Goal: Information Seeking & Learning: Check status

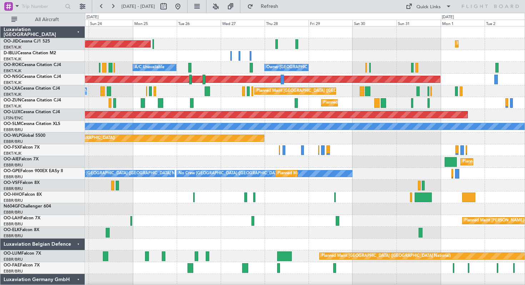
click at [174, 64] on div "Planned Maint [GEOGRAPHIC_DATA] ([GEOGRAPHIC_DATA]) Planned Maint [GEOGRAPHIC_D…" at bounding box center [304, 173] width 439 height 294
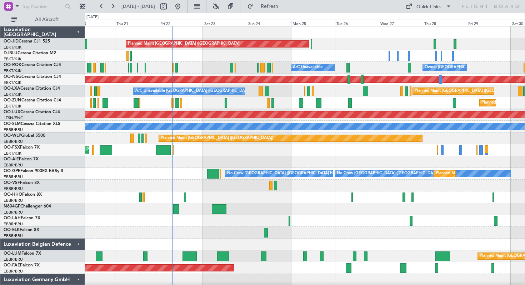
click at [294, 162] on div "Planned Maint [GEOGRAPHIC_DATA] ([GEOGRAPHIC_DATA]) Planned Maint [GEOGRAPHIC_D…" at bounding box center [304, 185] width 439 height 318
click at [273, 4] on button "Refresh" at bounding box center [265, 6] width 43 height 11
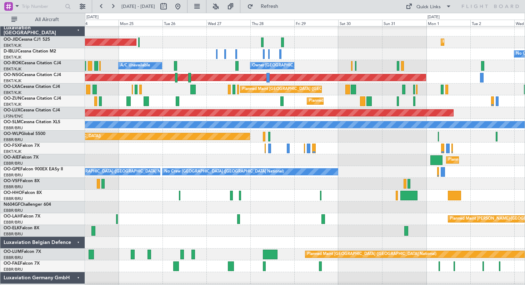
click at [197, 150] on div "Planned Maint Kortrijk-[GEOGRAPHIC_DATA]" at bounding box center [304, 148] width 439 height 12
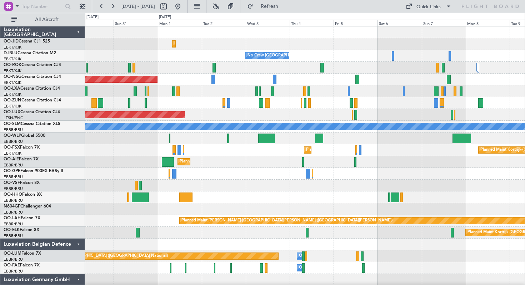
click at [156, 168] on div "Planned Maint Kortrijk-[GEOGRAPHIC_DATA] No Crew [GEOGRAPHIC_DATA] (Brussels Na…" at bounding box center [304, 179] width 439 height 306
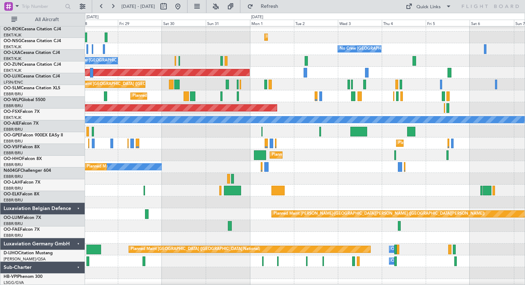
scroll to position [6, 0]
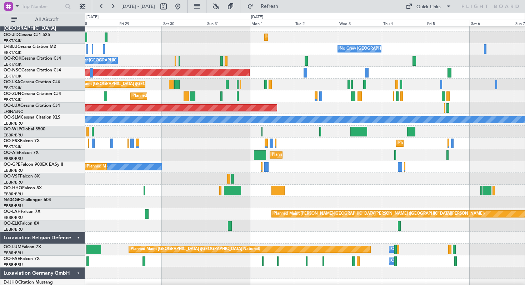
click at [507, 137] on div "Planned Maint [GEOGRAPHIC_DATA] ([GEOGRAPHIC_DATA])" at bounding box center [304, 132] width 439 height 12
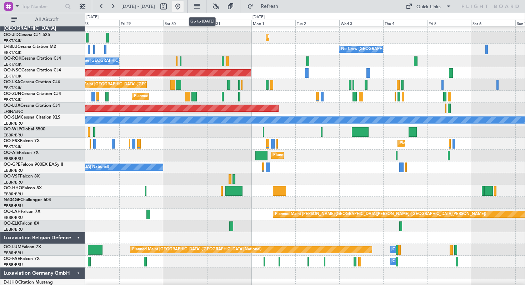
click at [183, 6] on button at bounding box center [177, 6] width 11 height 11
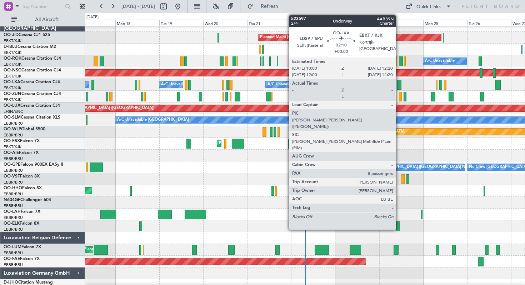
click at [399, 85] on div at bounding box center [399, 85] width 4 height 10
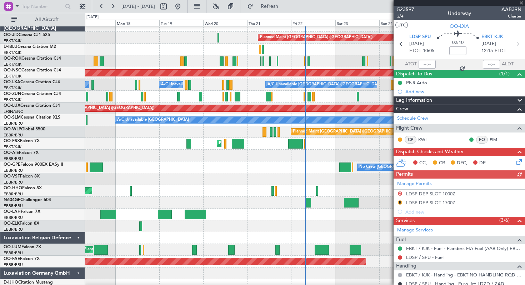
scroll to position [1, 0]
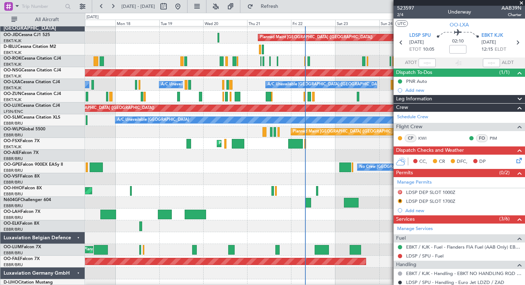
click at [521, 4] on span at bounding box center [520, 3] width 7 height 6
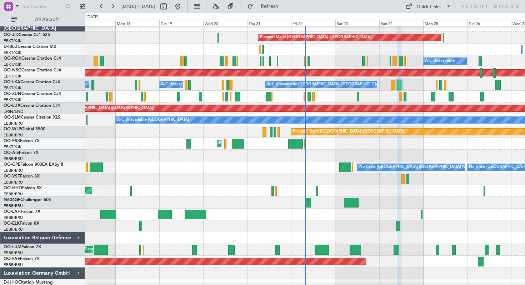
type input "0"
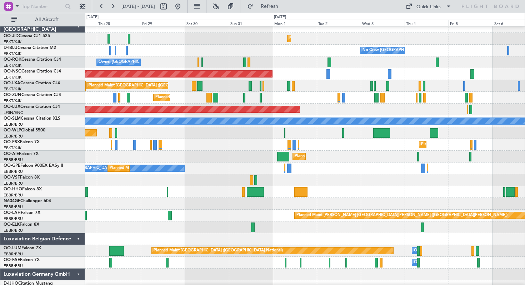
click at [202, 137] on div "Planned Maint [GEOGRAPHIC_DATA] ([GEOGRAPHIC_DATA])" at bounding box center [304, 133] width 439 height 12
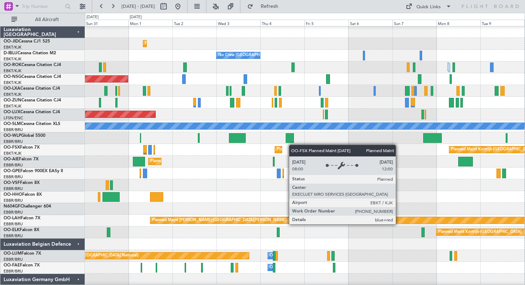
click at [278, 146] on div "Planned Maint Kortrijk-[GEOGRAPHIC_DATA] Planned Maint [GEOGRAPHIC_DATA]-[GEOGR…" at bounding box center [304, 150] width 439 height 12
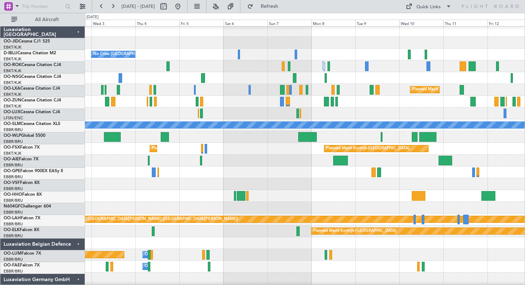
scroll to position [1, 0]
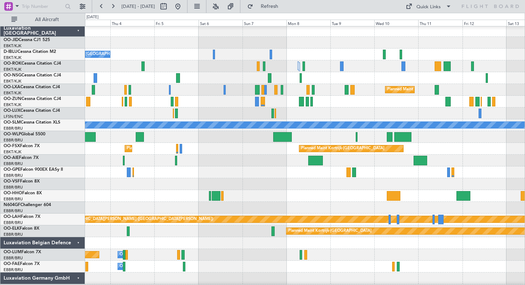
click at [329, 135] on div at bounding box center [304, 137] width 439 height 12
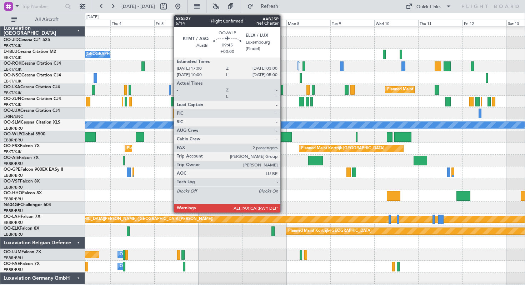
click at [283, 134] on div at bounding box center [282, 137] width 19 height 10
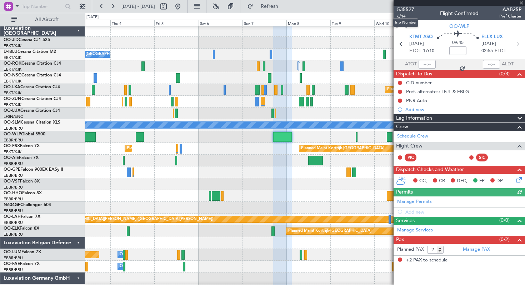
click at [404, 7] on span "535527" at bounding box center [405, 9] width 17 height 7
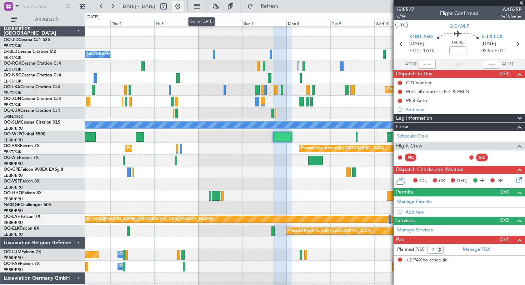
click at [183, 6] on button at bounding box center [177, 6] width 11 height 11
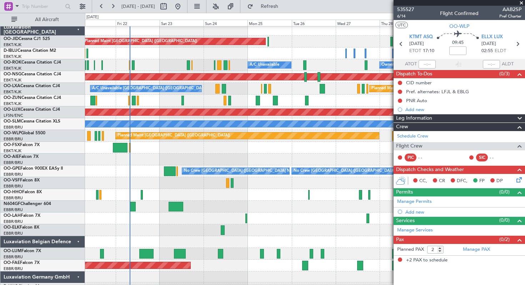
scroll to position [3, 0]
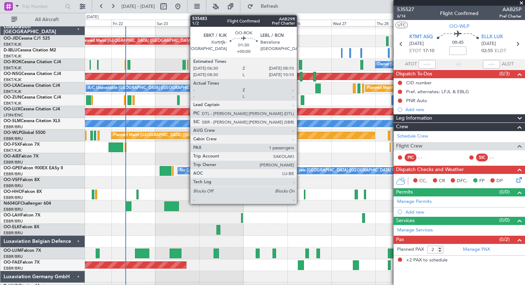
click at [300, 64] on div at bounding box center [300, 65] width 3 height 10
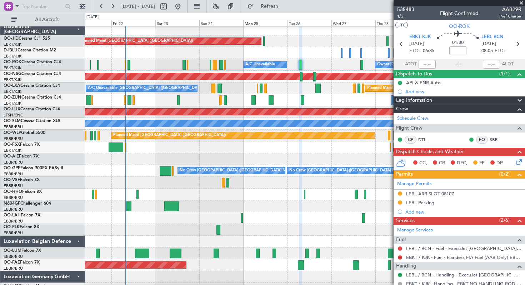
click at [521, 2] on span at bounding box center [520, 3] width 7 height 6
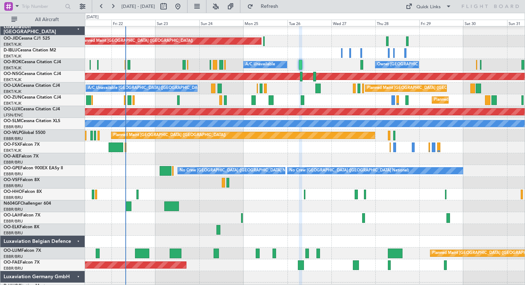
type input "0"
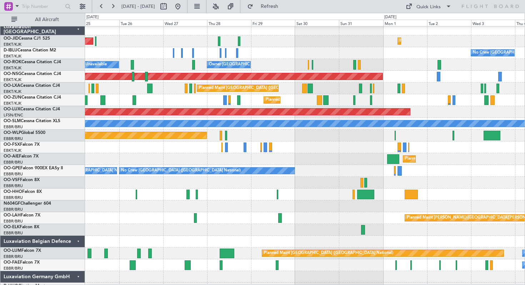
click at [333, 87] on div "Planned Maint [GEOGRAPHIC_DATA] ([GEOGRAPHIC_DATA] National) A/C Unavailable [G…" at bounding box center [304, 88] width 439 height 12
